Goal: Task Accomplishment & Management: Use online tool/utility

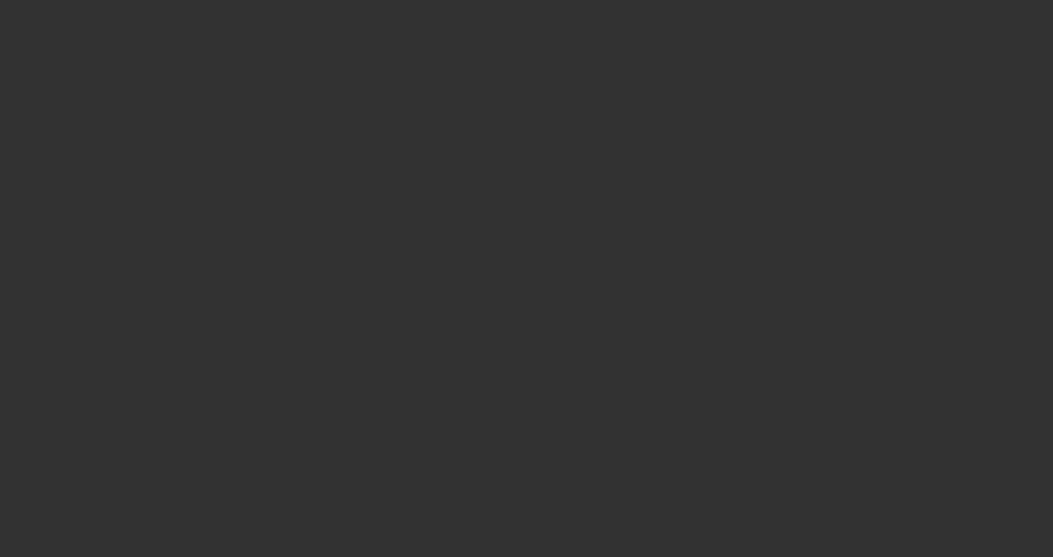
select select "3"
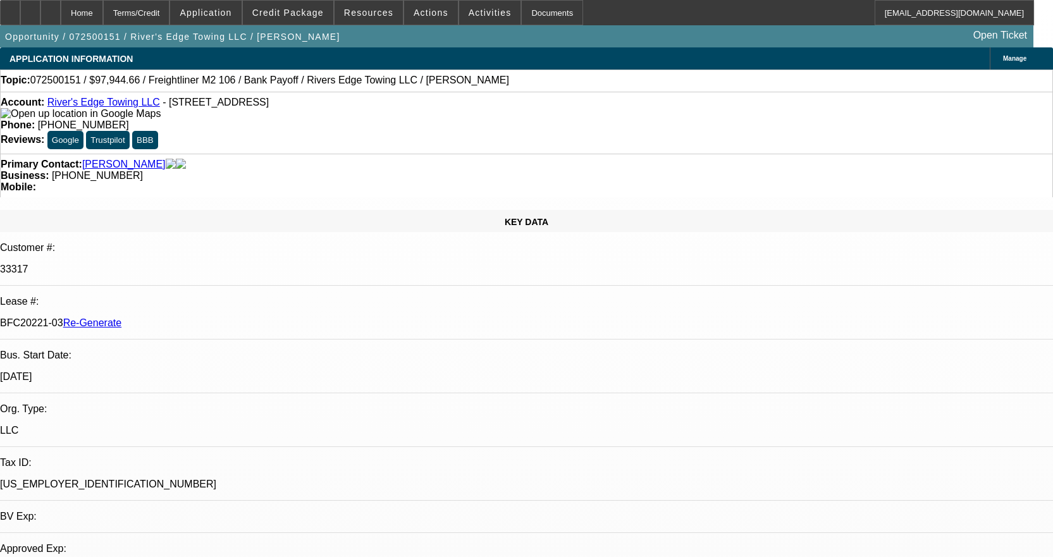
select select "0"
select select "2"
select select "0"
select select "6"
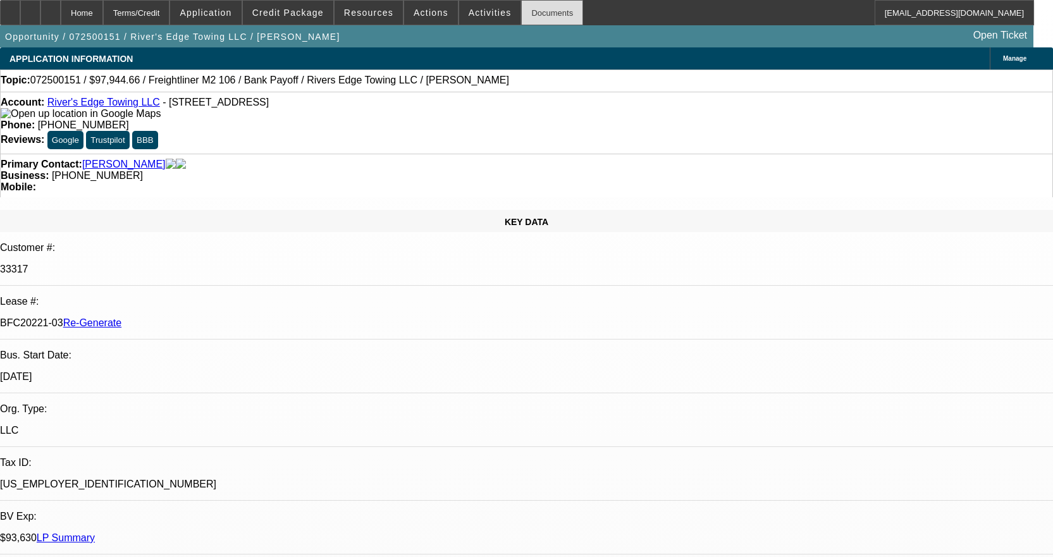
click at [521, 14] on div "Documents" at bounding box center [552, 12] width 62 height 25
click at [477, 17] on span "Activities" at bounding box center [490, 13] width 43 height 10
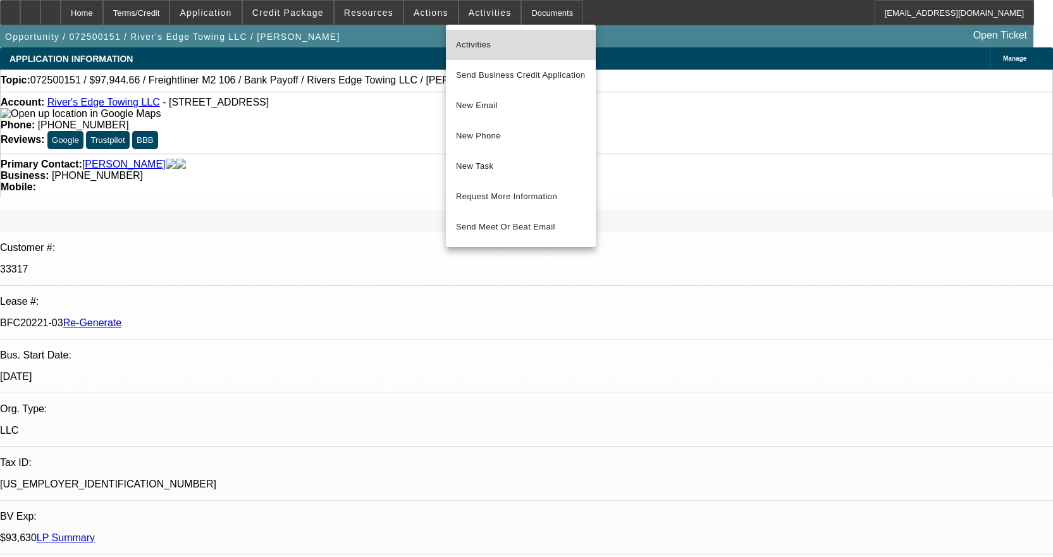
click at [485, 39] on span "Activities" at bounding box center [521, 44] width 130 height 15
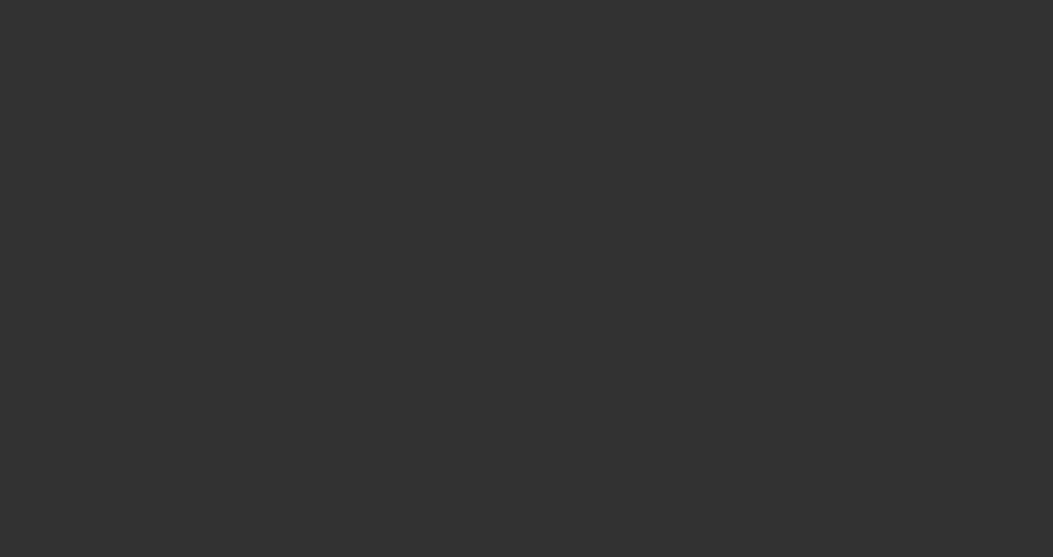
select select "3"
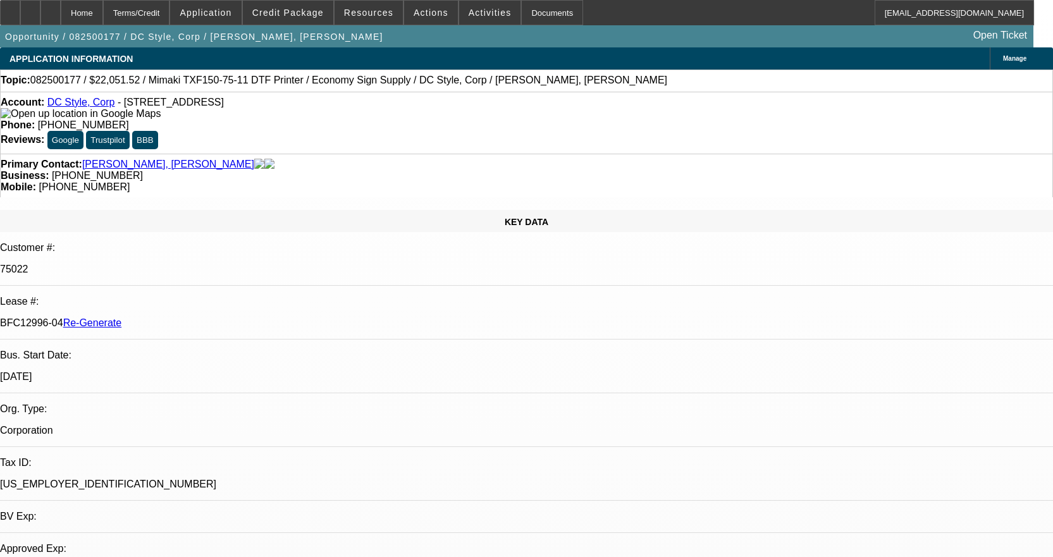
select select "0"
select select "6"
click at [288, 8] on span "Credit Package" at bounding box center [287, 13] width 71 height 10
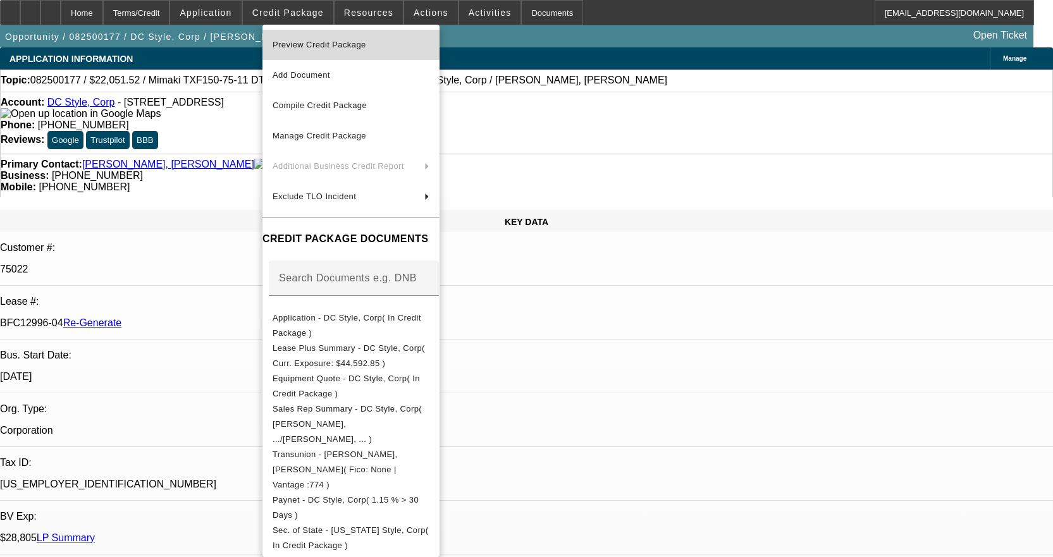
click at [303, 44] on span "Preview Credit Package" at bounding box center [320, 44] width 94 height 9
